Goal: Download file/media

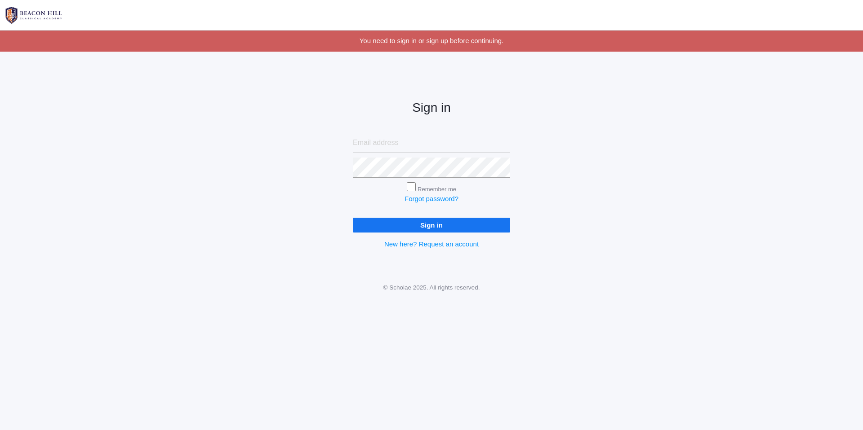
type input "[PERSON_NAME][DOMAIN_NAME][EMAIL_ADDRESS][DOMAIN_NAME]"
click at [422, 226] on input "Sign in" at bounding box center [431, 225] width 157 height 15
click at [353, 218] on input "Sign in" at bounding box center [431, 225] width 157 height 15
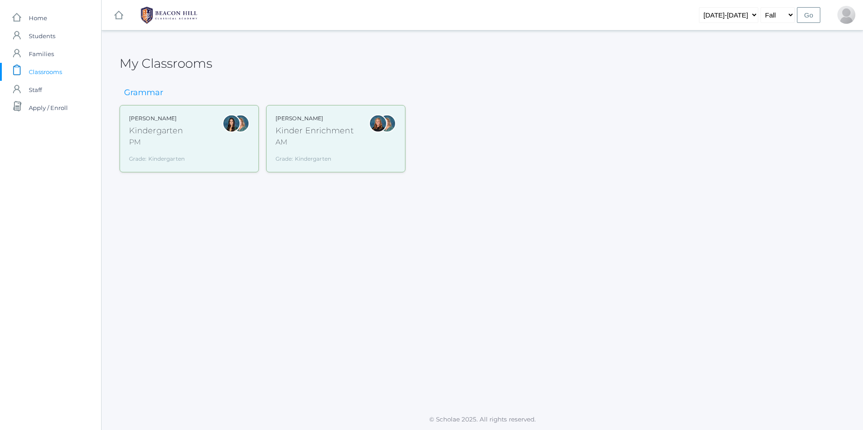
click at [170, 142] on div "PM" at bounding box center [157, 142] width 56 height 11
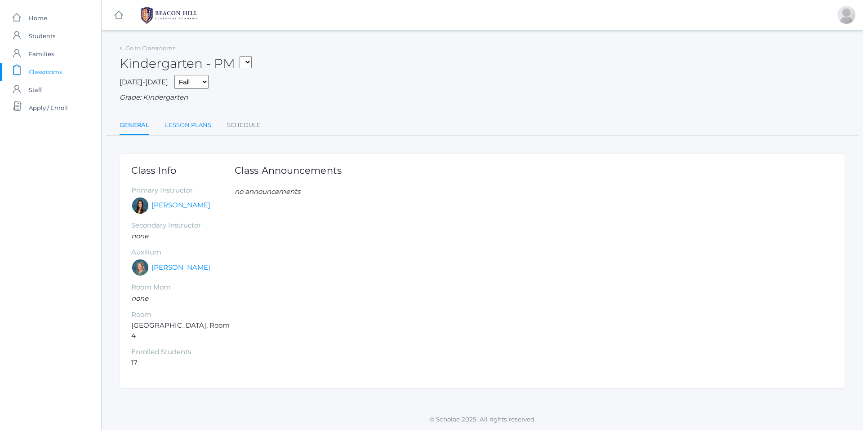
click at [184, 129] on link "Lesson Plans" at bounding box center [188, 125] width 46 height 18
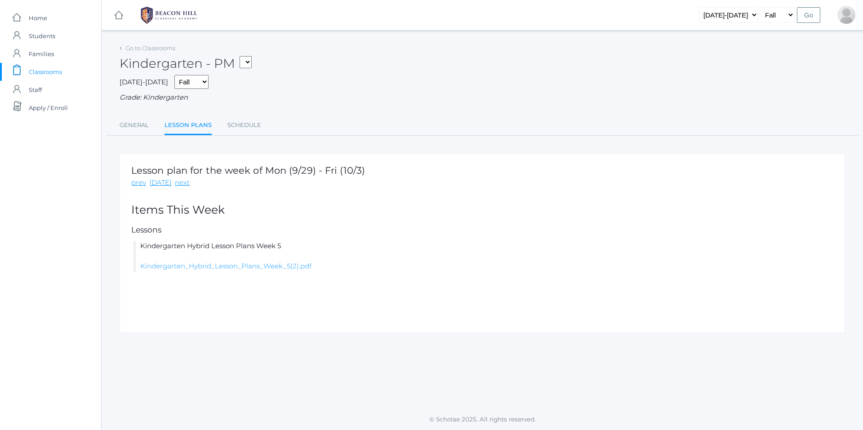
click at [206, 270] on link "Kindergarten_Hybrid_Lesson_Plans_Week_5(2).pdf" at bounding box center [225, 266] width 171 height 9
